Goal: Use online tool/utility: Utilize a website feature to perform a specific function

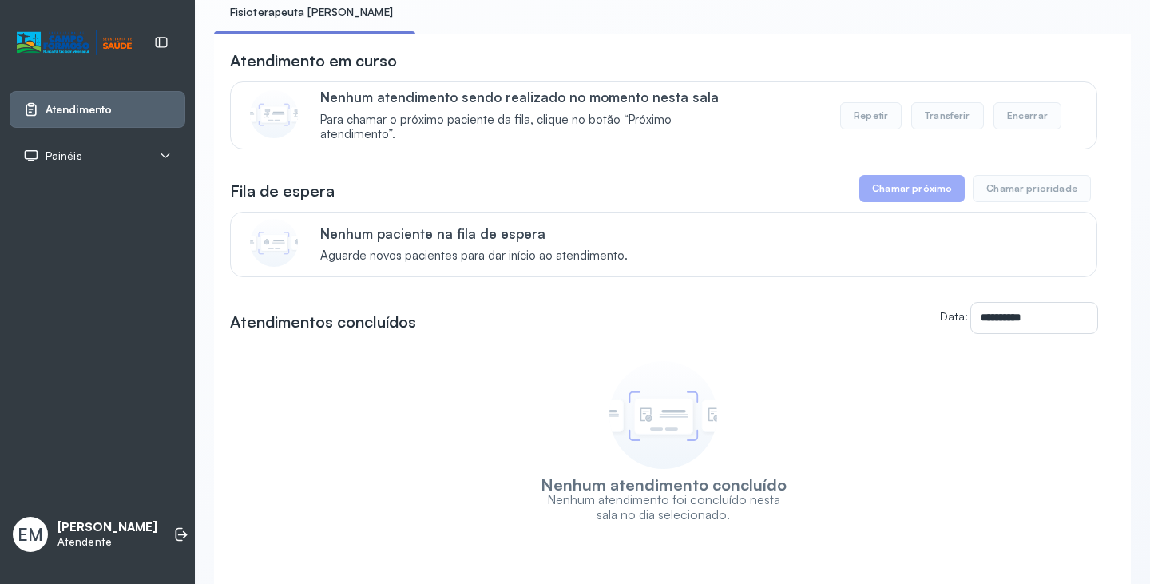
scroll to position [80, 0]
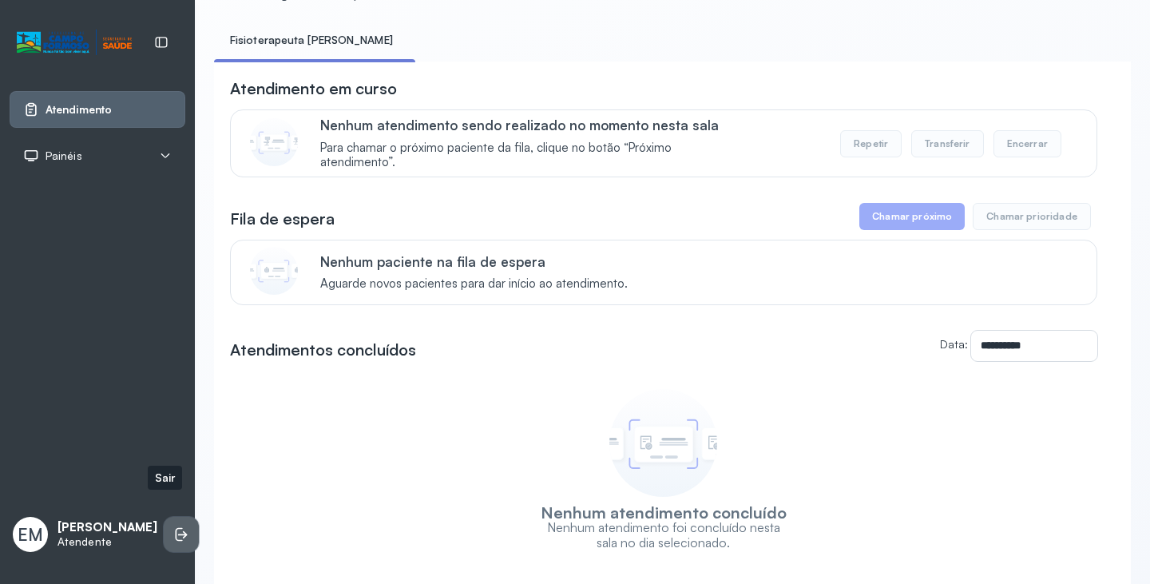
click at [164, 517] on li at bounding box center [181, 534] width 35 height 35
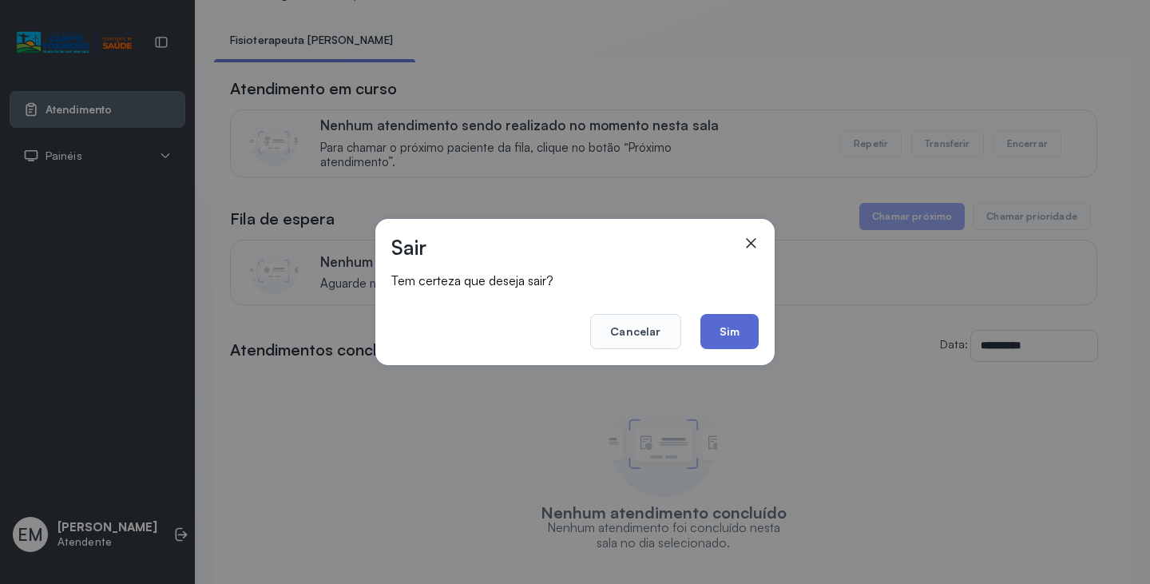
click at [732, 339] on button "Sim" at bounding box center [729, 331] width 58 height 35
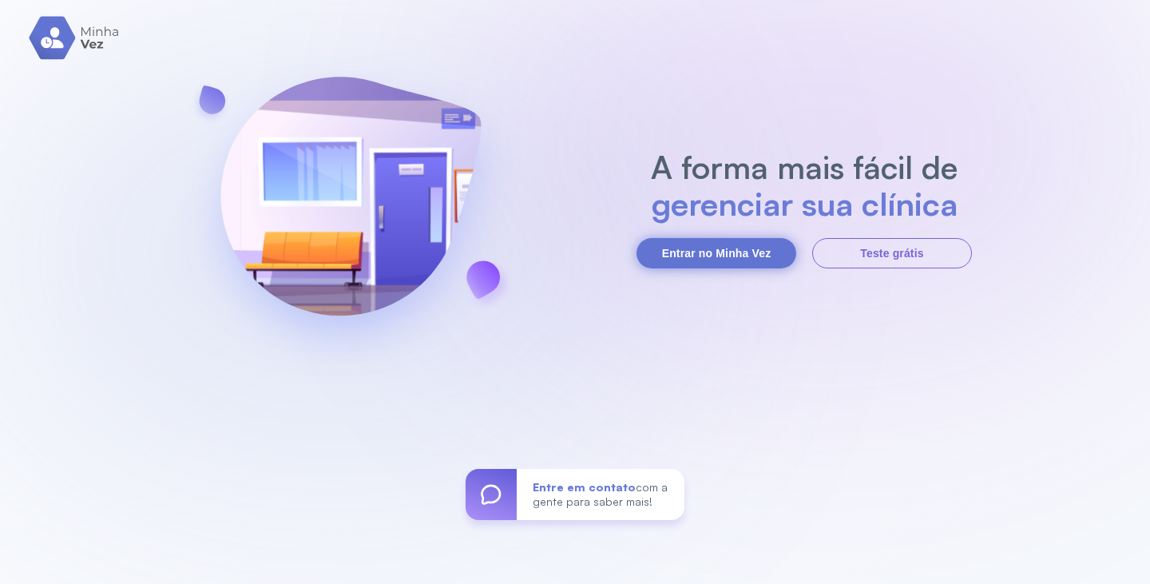
click at [761, 261] on button "Entrar no Minha Vez" at bounding box center [716, 253] width 160 height 30
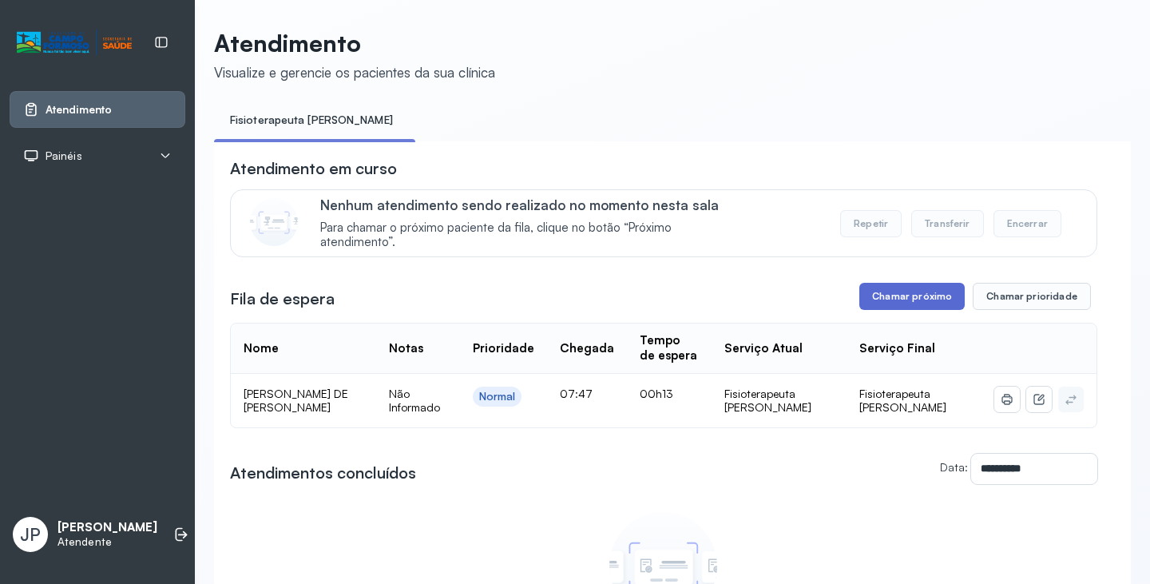
click at [909, 293] on button "Chamar próximo" at bounding box center [911, 296] width 105 height 27
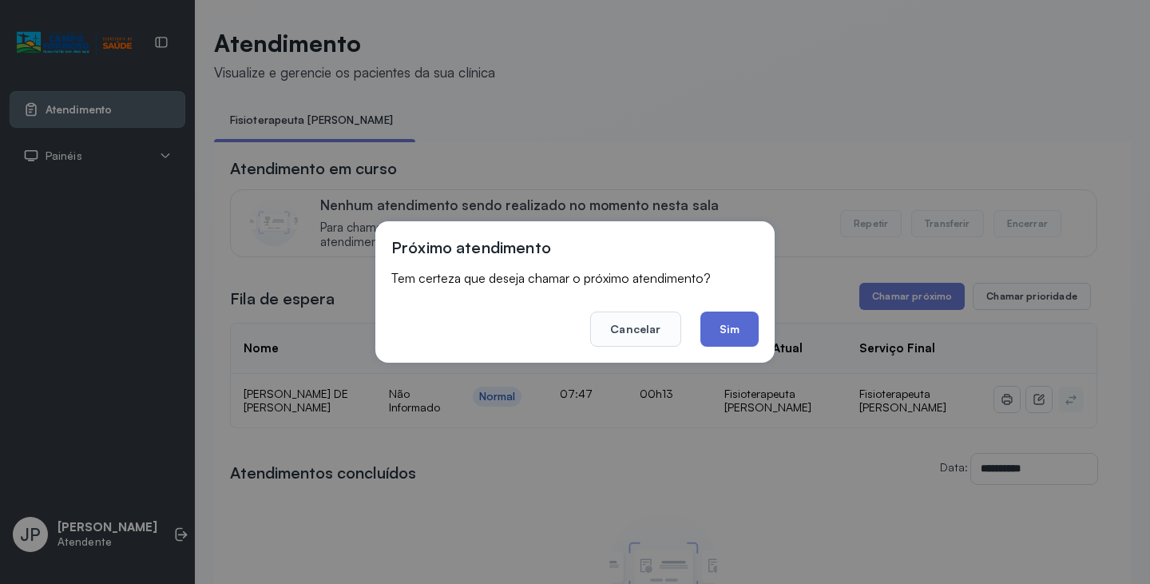
click at [728, 341] on button "Sim" at bounding box center [729, 328] width 58 height 35
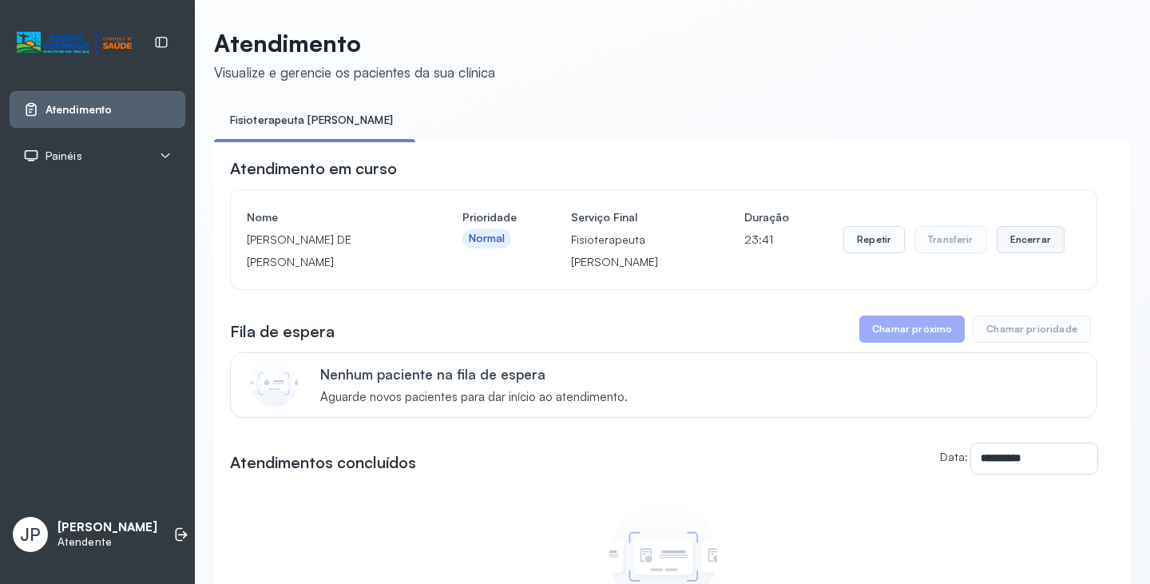
click at [1033, 253] on button "Encerrar" at bounding box center [1031, 239] width 68 height 27
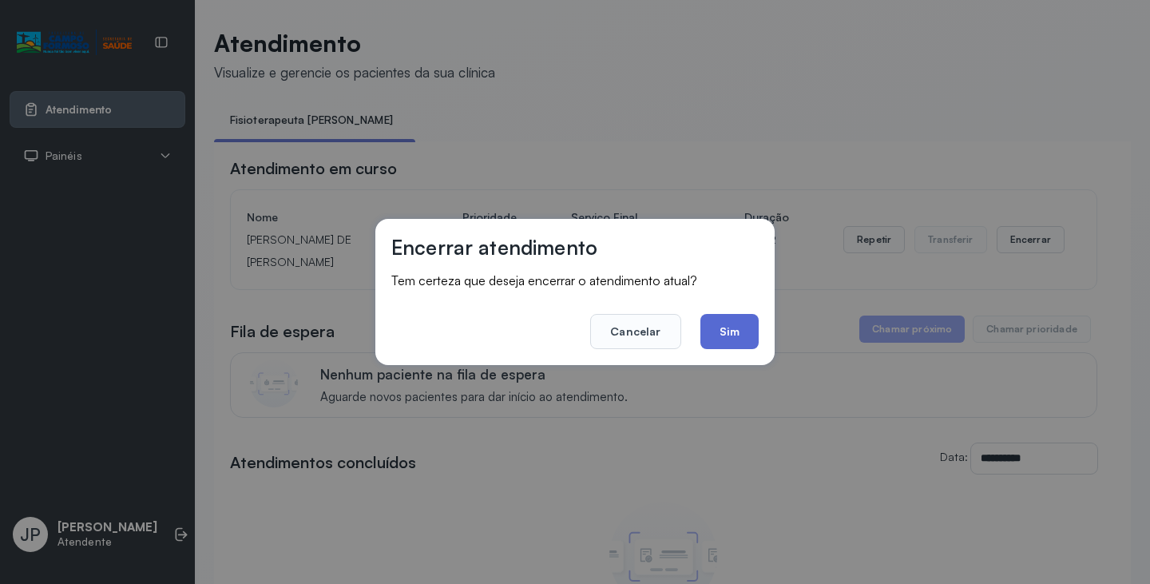
click at [730, 335] on button "Sim" at bounding box center [729, 331] width 58 height 35
